Goal: Find specific page/section: Find specific page/section

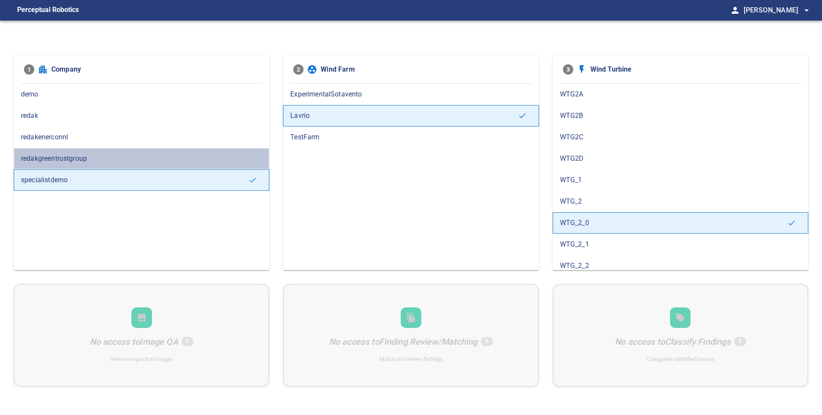
click at [84, 151] on div "redakgreentrustgroup" at bounding box center [142, 158] width 256 height 21
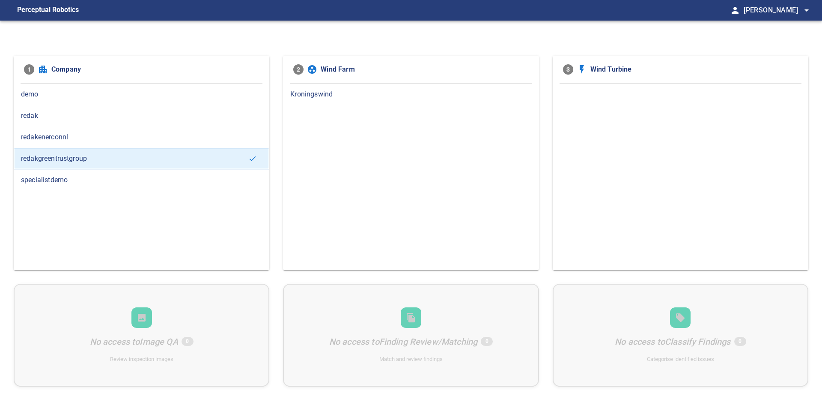
click at [338, 99] on span "Kroningswind" at bounding box center [410, 94] width 241 height 10
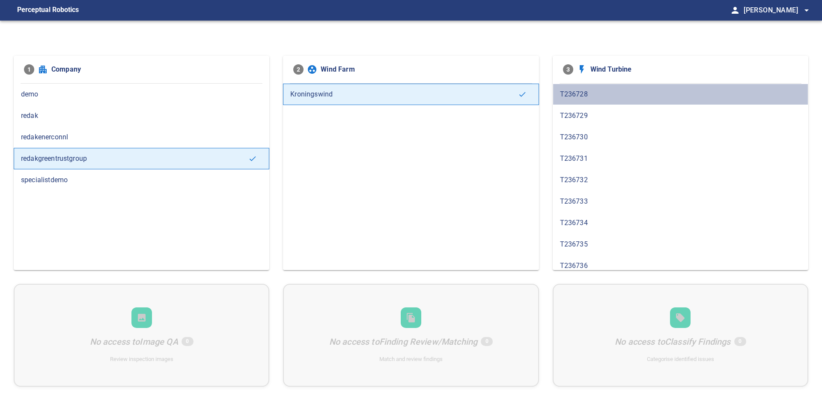
click at [559, 94] on div "T236728" at bounding box center [681, 94] width 256 height 21
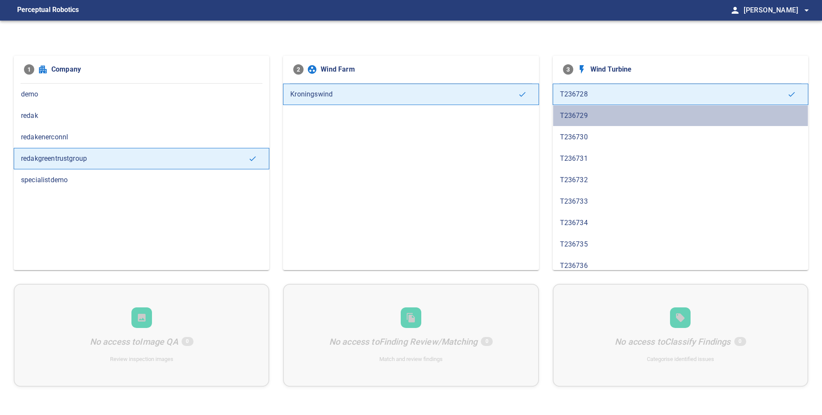
click at [607, 118] on span "T236729" at bounding box center [680, 116] width 241 height 10
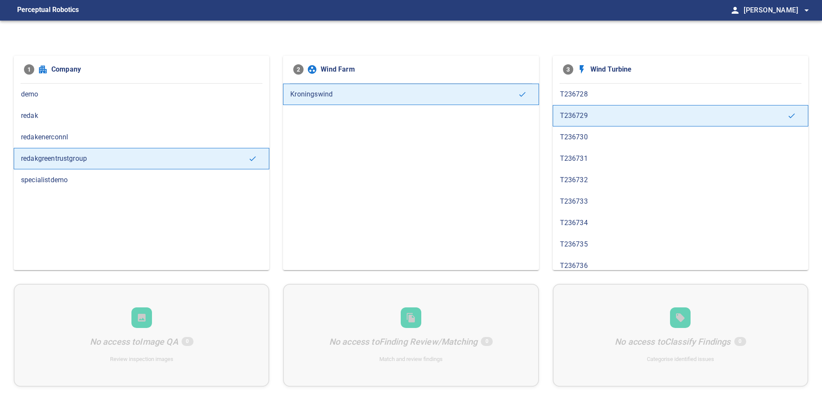
click at [604, 131] on div "T236730" at bounding box center [681, 136] width 256 height 21
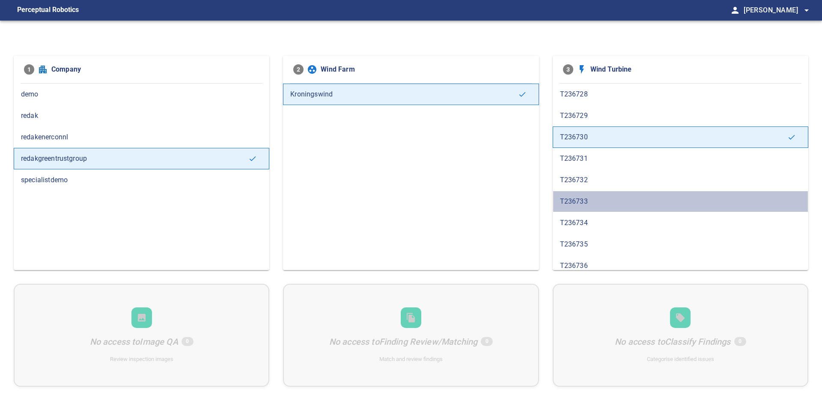
click at [605, 208] on div "T236733" at bounding box center [681, 201] width 256 height 21
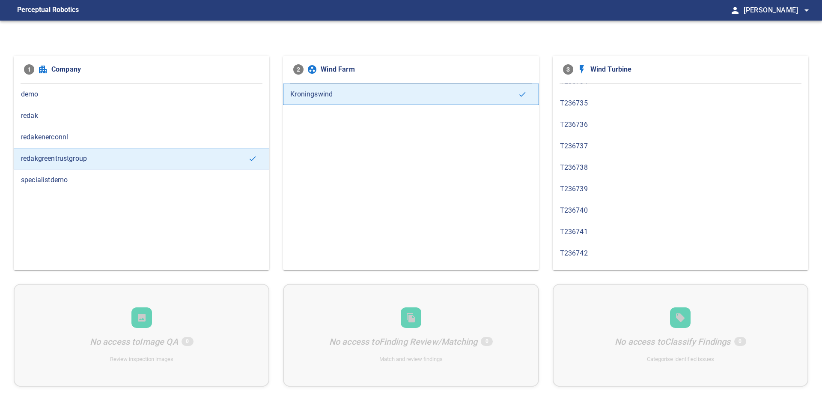
scroll to position [149, 0]
click at [611, 208] on div "T236740" at bounding box center [681, 201] width 256 height 21
